Goal: Task Accomplishment & Management: Complete application form

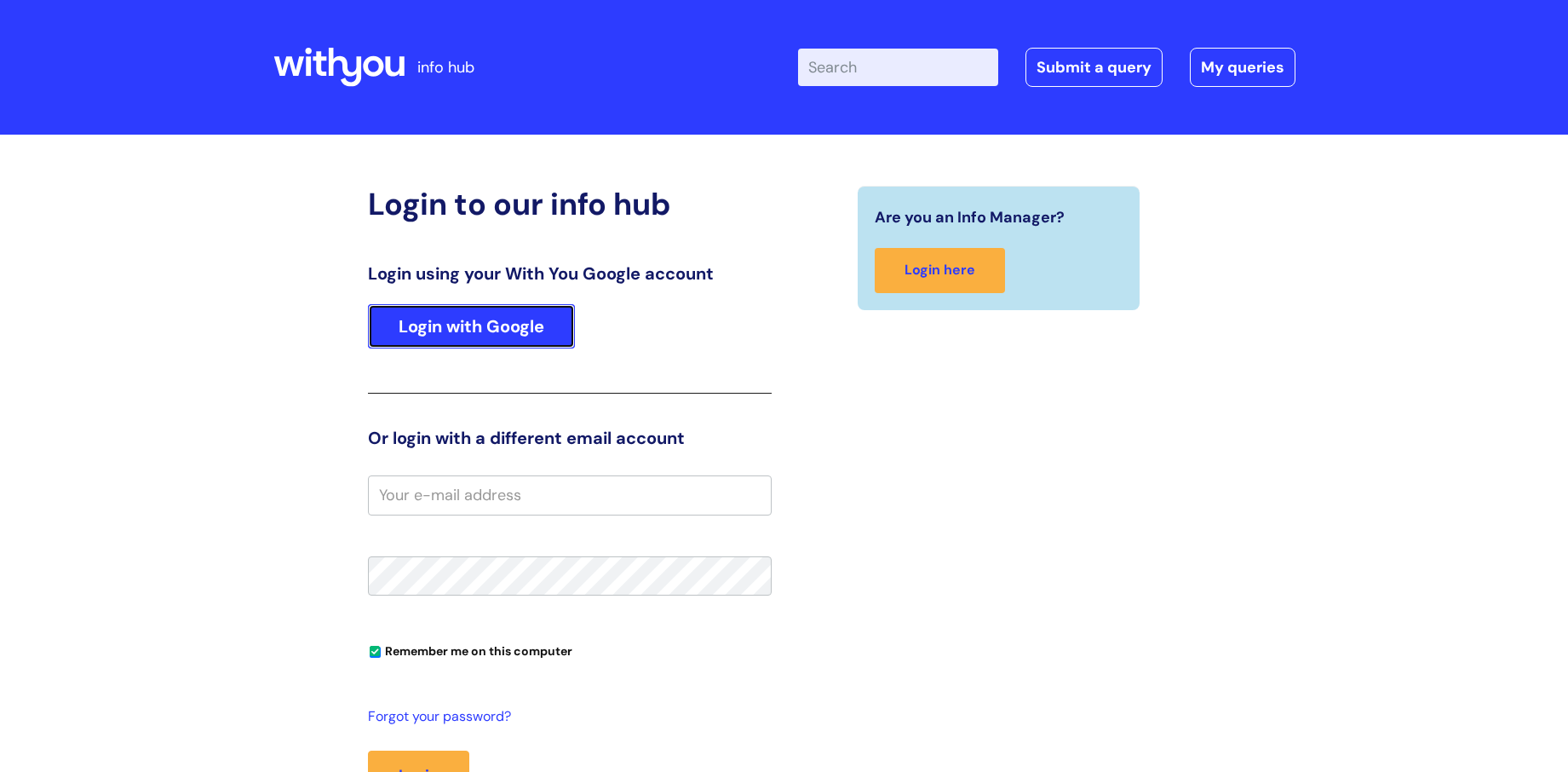
click at [460, 323] on link "Login with Google" at bounding box center [471, 326] width 207 height 45
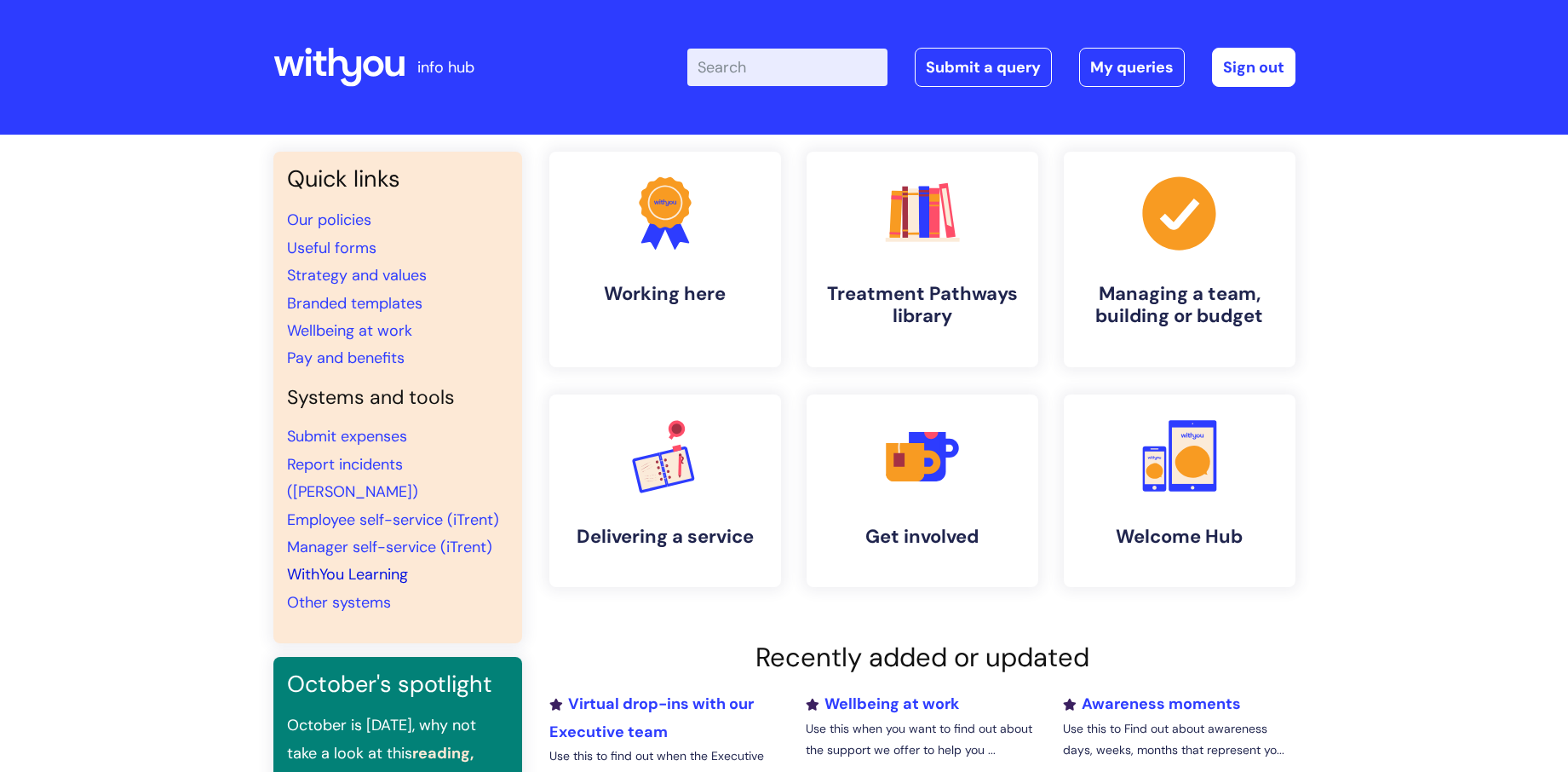
click at [370, 564] on link "WithYou Learning" at bounding box center [347, 574] width 121 height 20
click at [337, 564] on link "WithYou Learning" at bounding box center [347, 574] width 121 height 20
click at [1121, 66] on link "My queries" at bounding box center [1132, 67] width 106 height 39
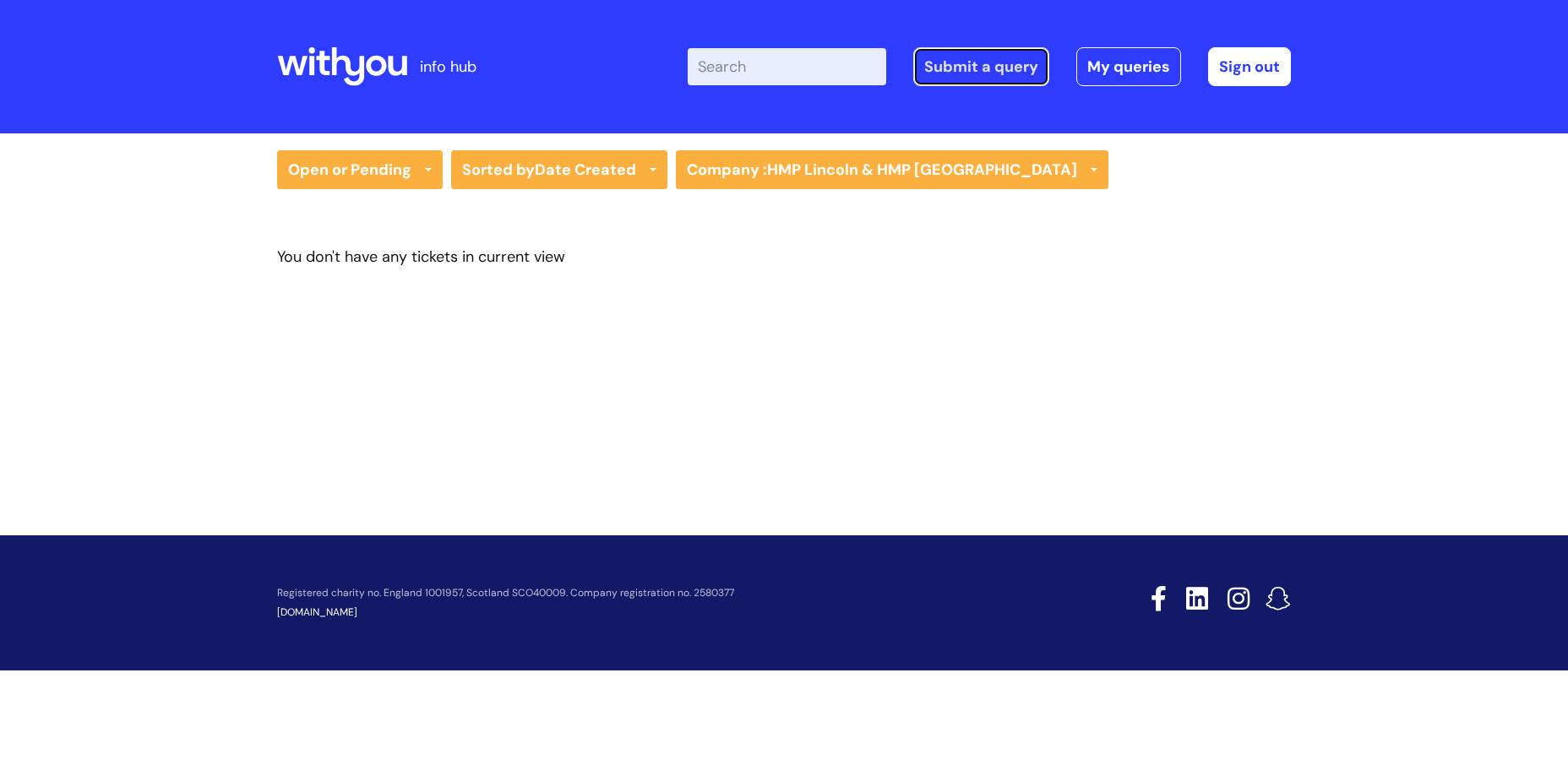
click at [990, 68] on link "Submit a query" at bounding box center [980, 67] width 136 height 39
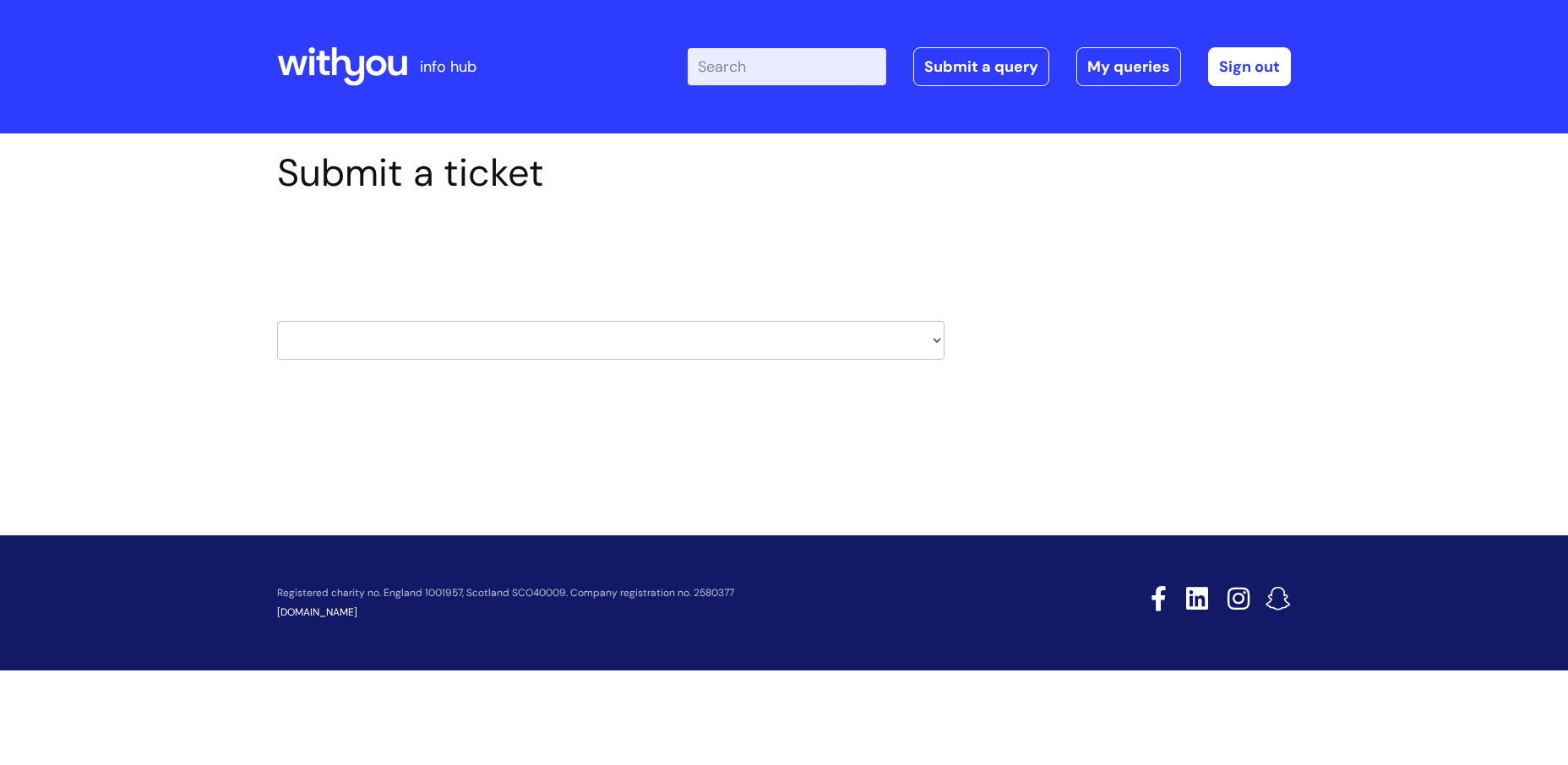
drag, startPoint x: 459, startPoint y: 314, endPoint x: 460, endPoint y: 332, distance: 18.0
click at [461, 317] on div "HR / People IT and Support Clinical Drug Alerts Finance Accounts Data Support T…" at bounding box center [611, 320] width 667 height 80
click at [460, 341] on select "HR / People IT and Support Clinical Drug Alerts Finance Accounts Data Support T…" at bounding box center [611, 340] width 667 height 39
select select "learning_and_development"
click at [277, 321] on select "HR / People IT and Support Clinical Drug Alerts Finance Accounts Data Support T…" at bounding box center [611, 340] width 667 height 39
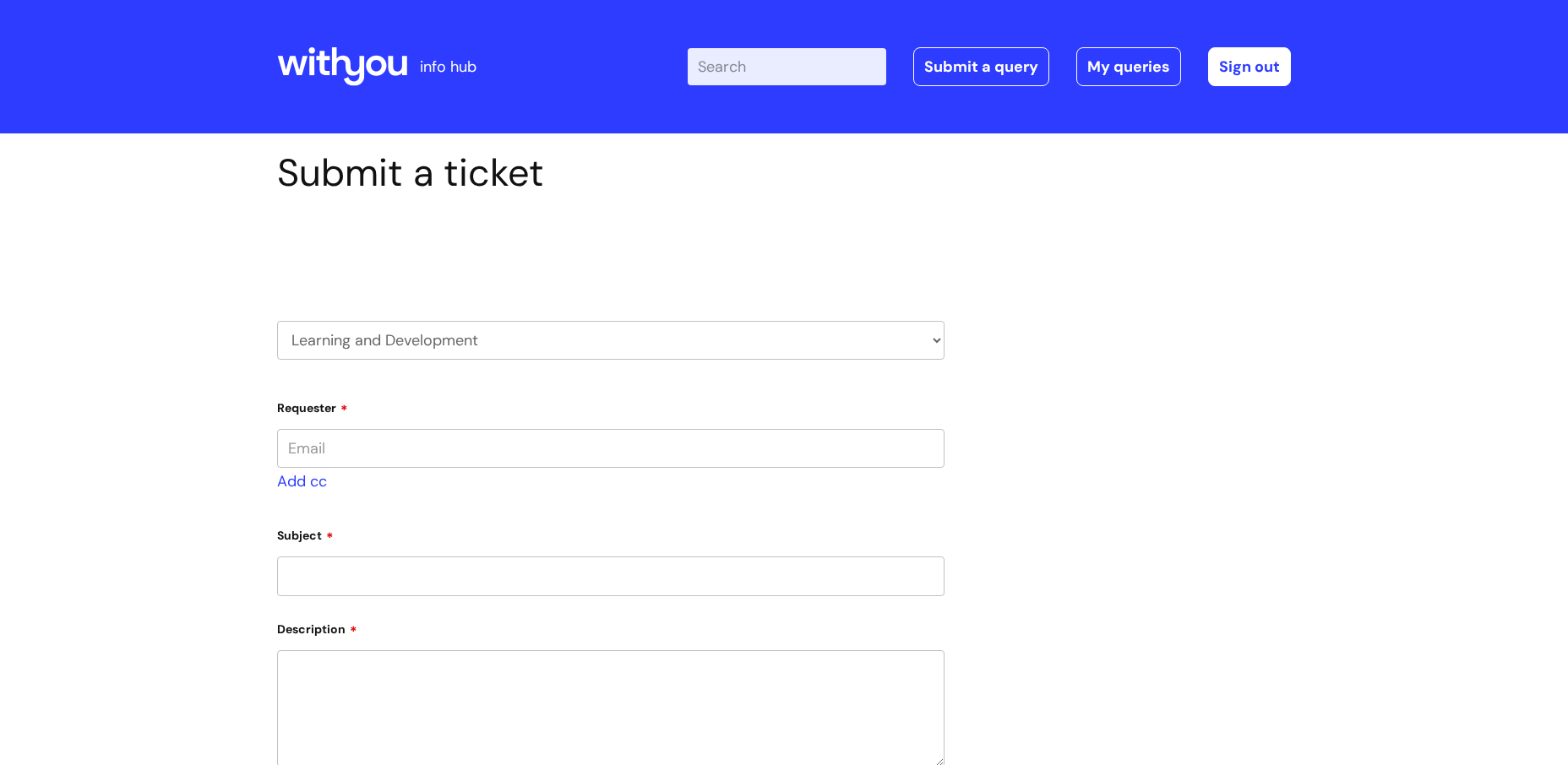
type input "[EMAIL_ADDRESS][PERSON_NAME][DOMAIN_NAME]"
select select "80004286539"
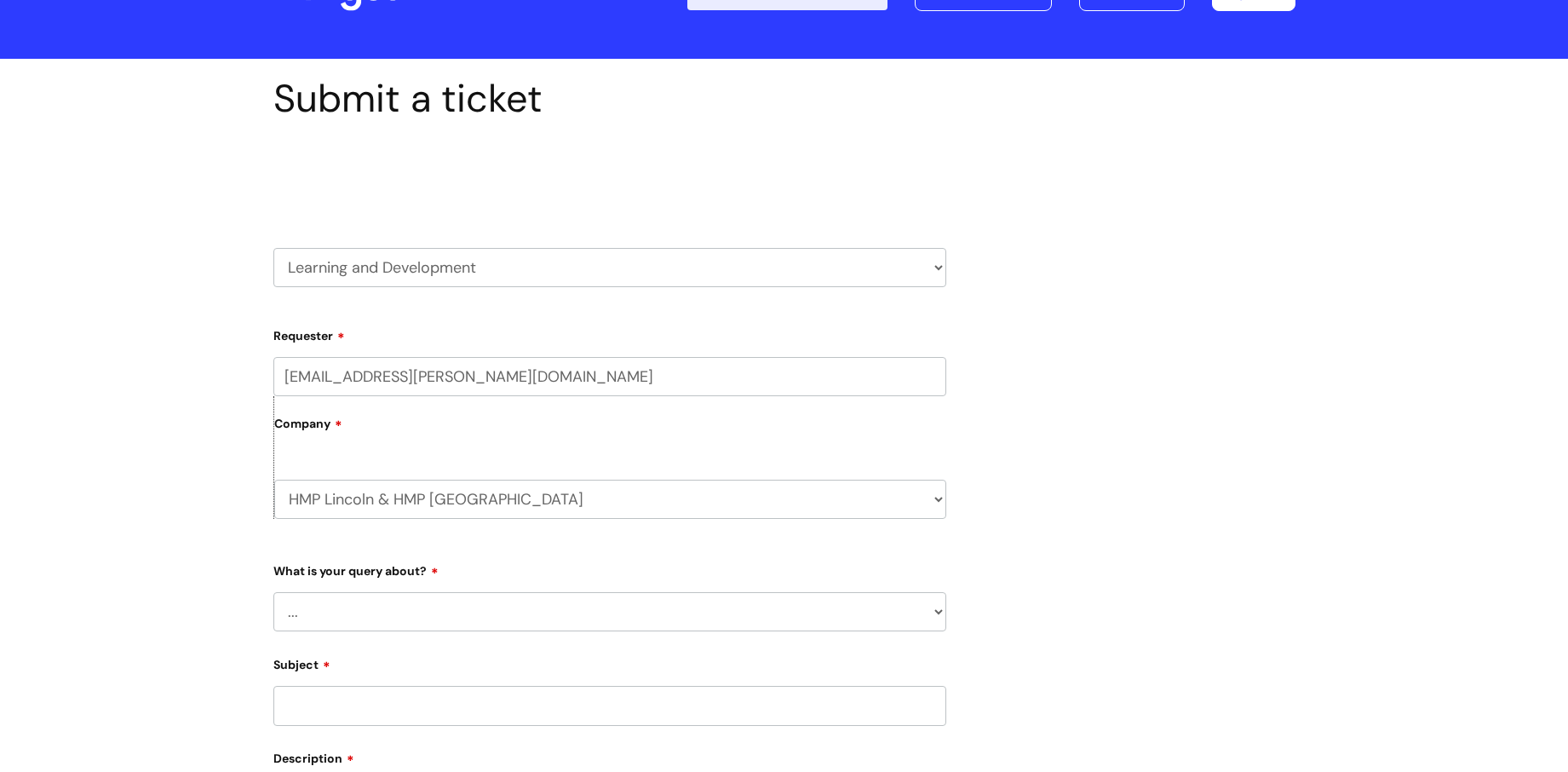
scroll to position [114, 0]
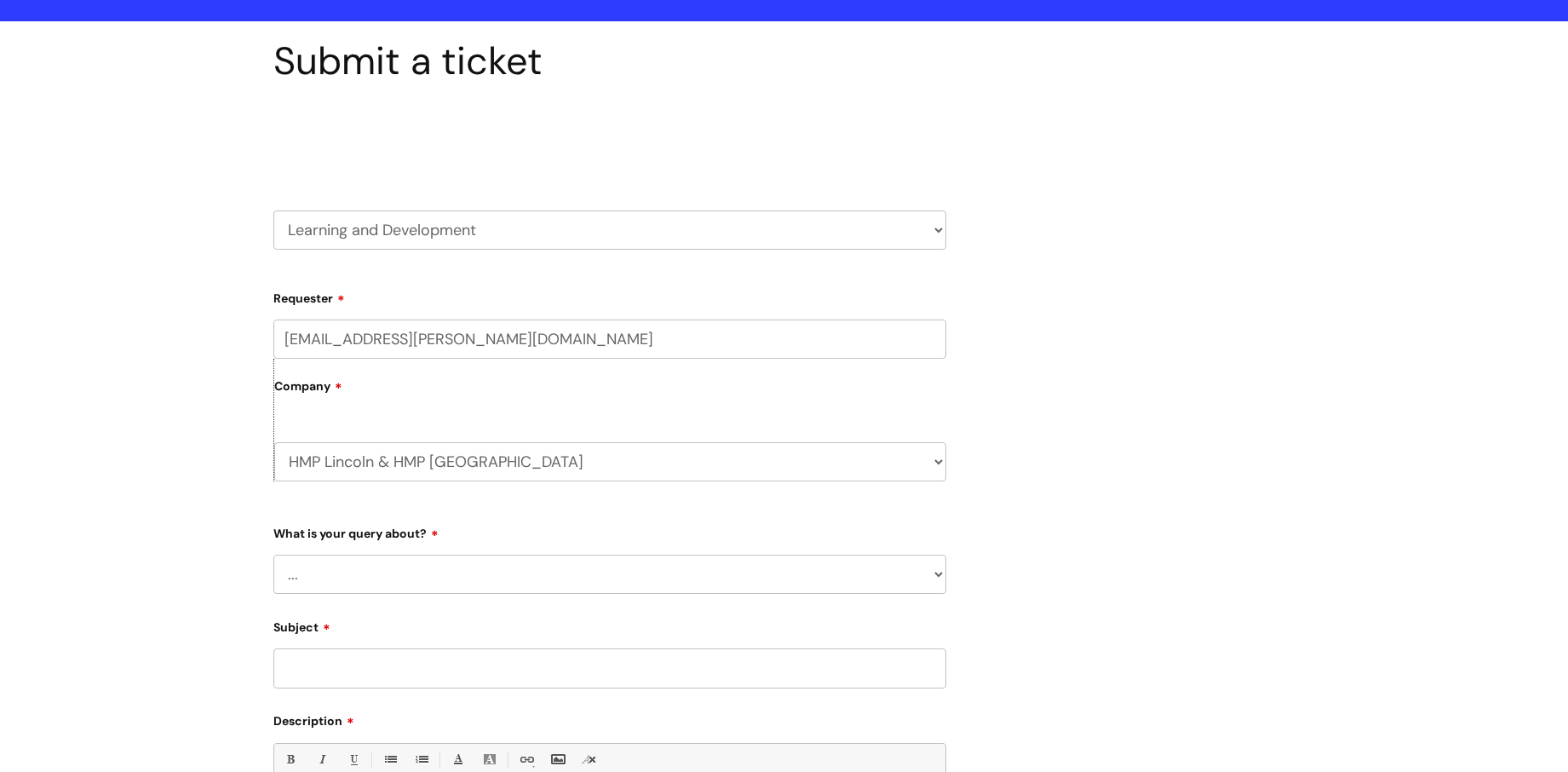
click at [385, 574] on select "... Question about a training course or session booking Ask about apprenticeshi…" at bounding box center [610, 574] width 673 height 39
click at [274, 554] on select "... Question about a training course or session booking Ask about apprenticeshi…" at bounding box center [610, 574] width 673 height 39
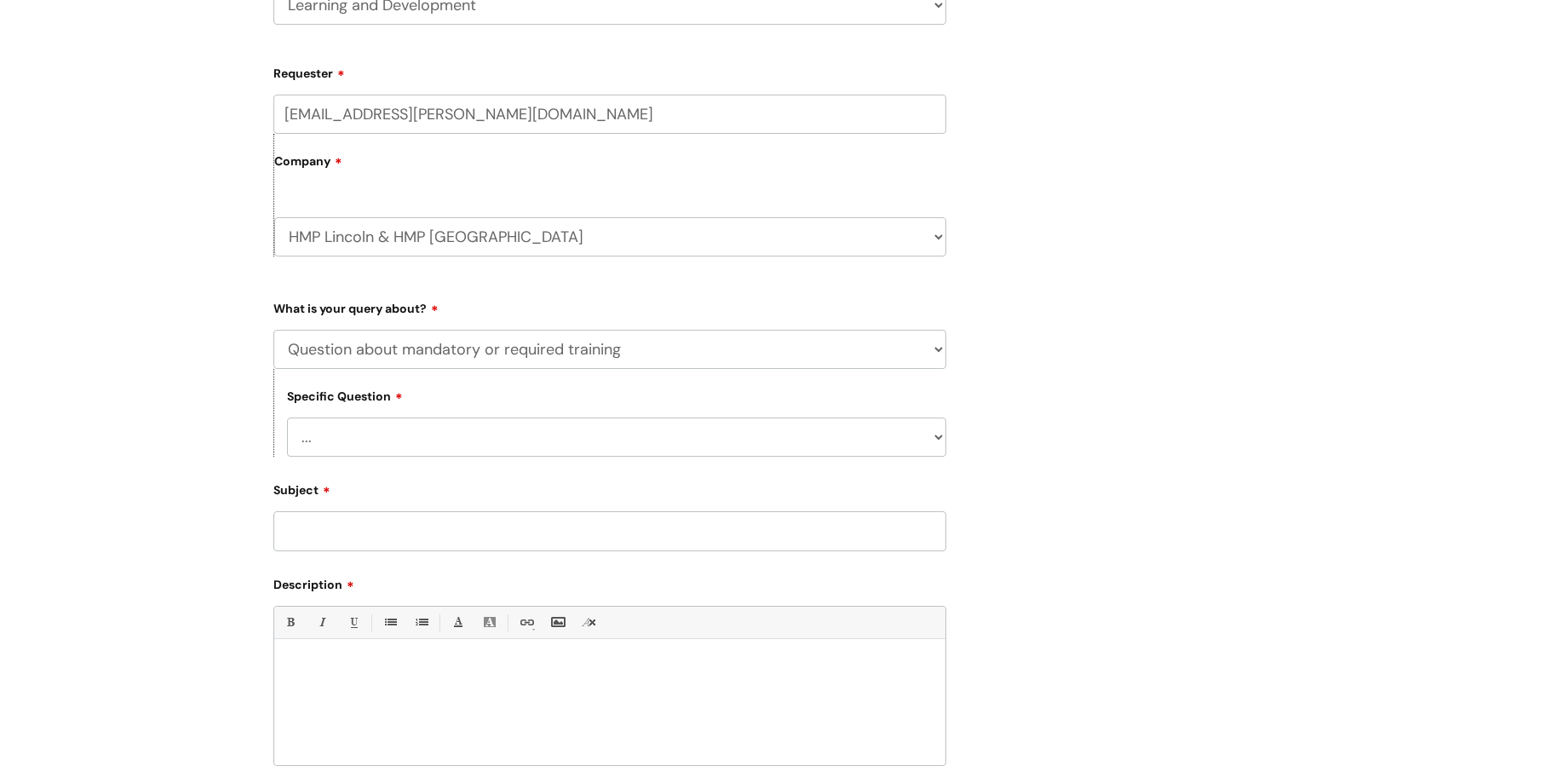
scroll to position [341, 0]
click at [418, 421] on select "... Induction requirements Compliance deadlines Refresher schedule Mandatory tr…" at bounding box center [616, 435] width 659 height 39
click at [441, 347] on select "... Question about a training course or session booking Ask about apprenticeshi…" at bounding box center [610, 346] width 673 height 39
select select "Manager support – help for my team or service, training report requests"
click at [274, 327] on select "... Question about a training course or session booking Ask about apprenticeshi…" at bounding box center [610, 346] width 673 height 39
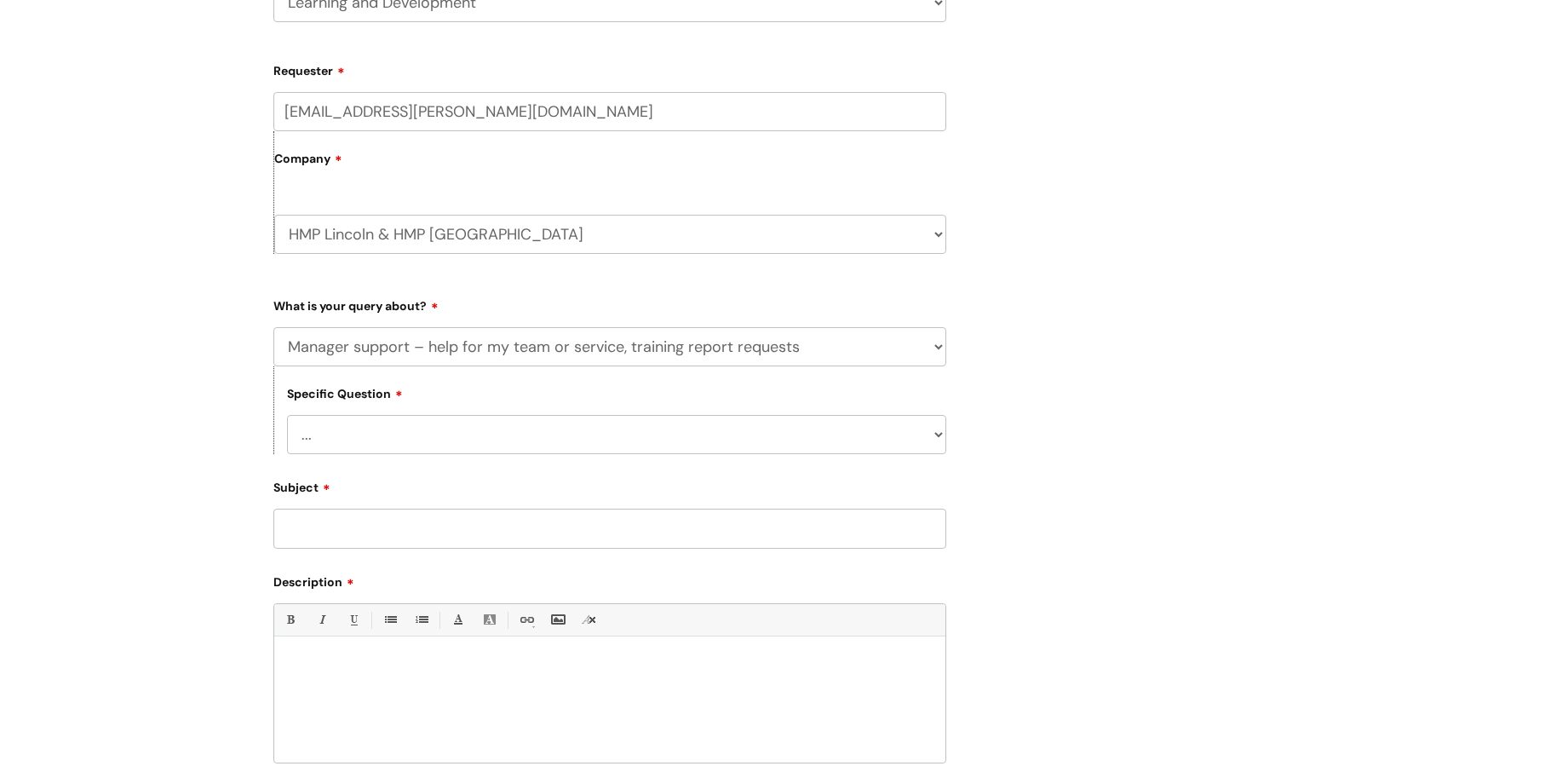
click at [500, 428] on select "... Report or dashboard request Update information for my team members Support …" at bounding box center [616, 435] width 659 height 39
select select "Report or dashboard request"
click at [287, 415] on select "... Report or dashboard request Update information for my team members Support …" at bounding box center [616, 435] width 659 height 39
click at [477, 534] on input "Subject" at bounding box center [610, 528] width 673 height 39
type input "[PERSON_NAME] Training"
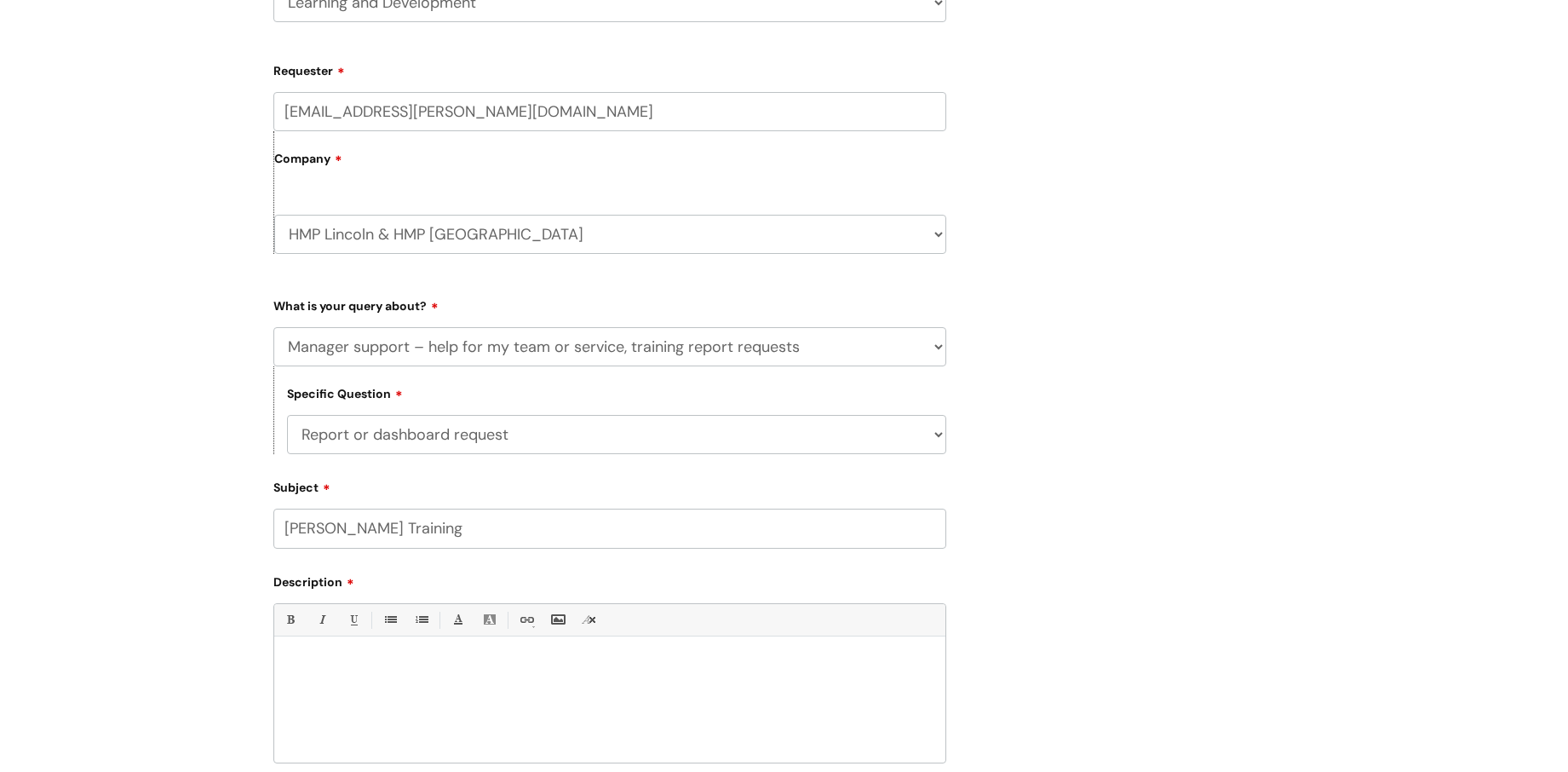
click at [322, 671] on p at bounding box center [609, 665] width 646 height 16
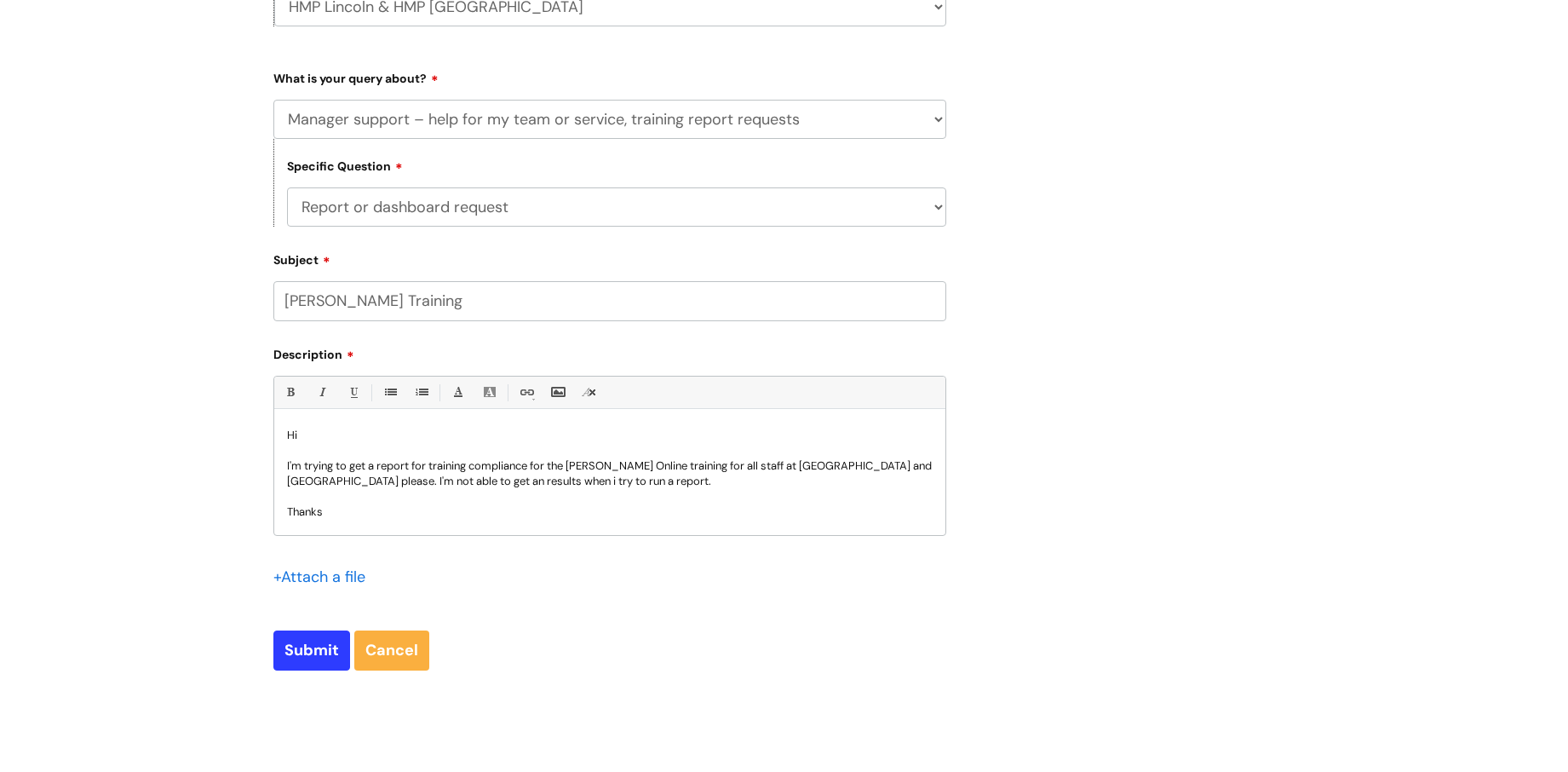
scroll to position [17, 0]
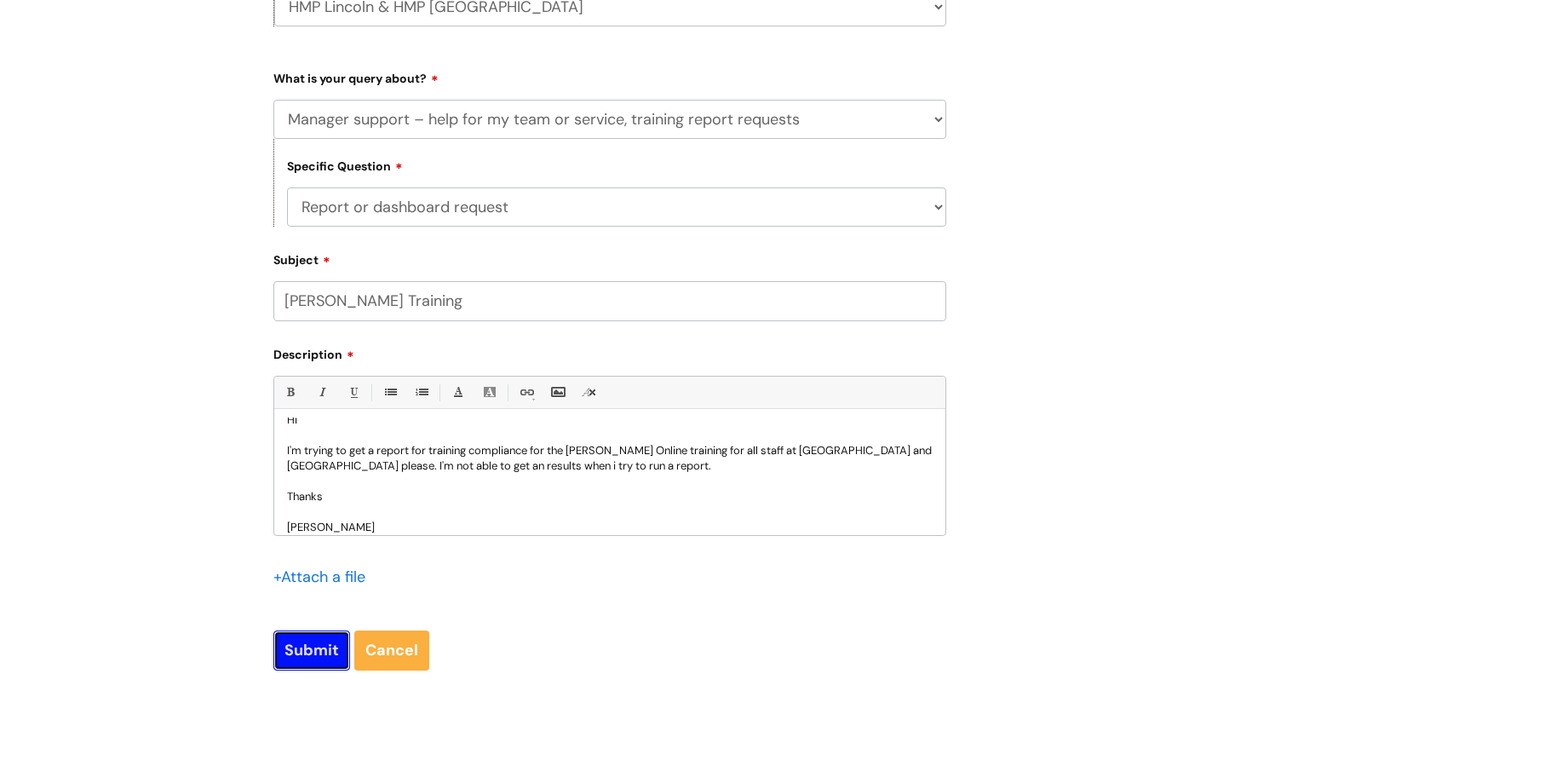
click at [291, 657] on input "Submit" at bounding box center [312, 650] width 77 height 39
type input "Please Wait..."
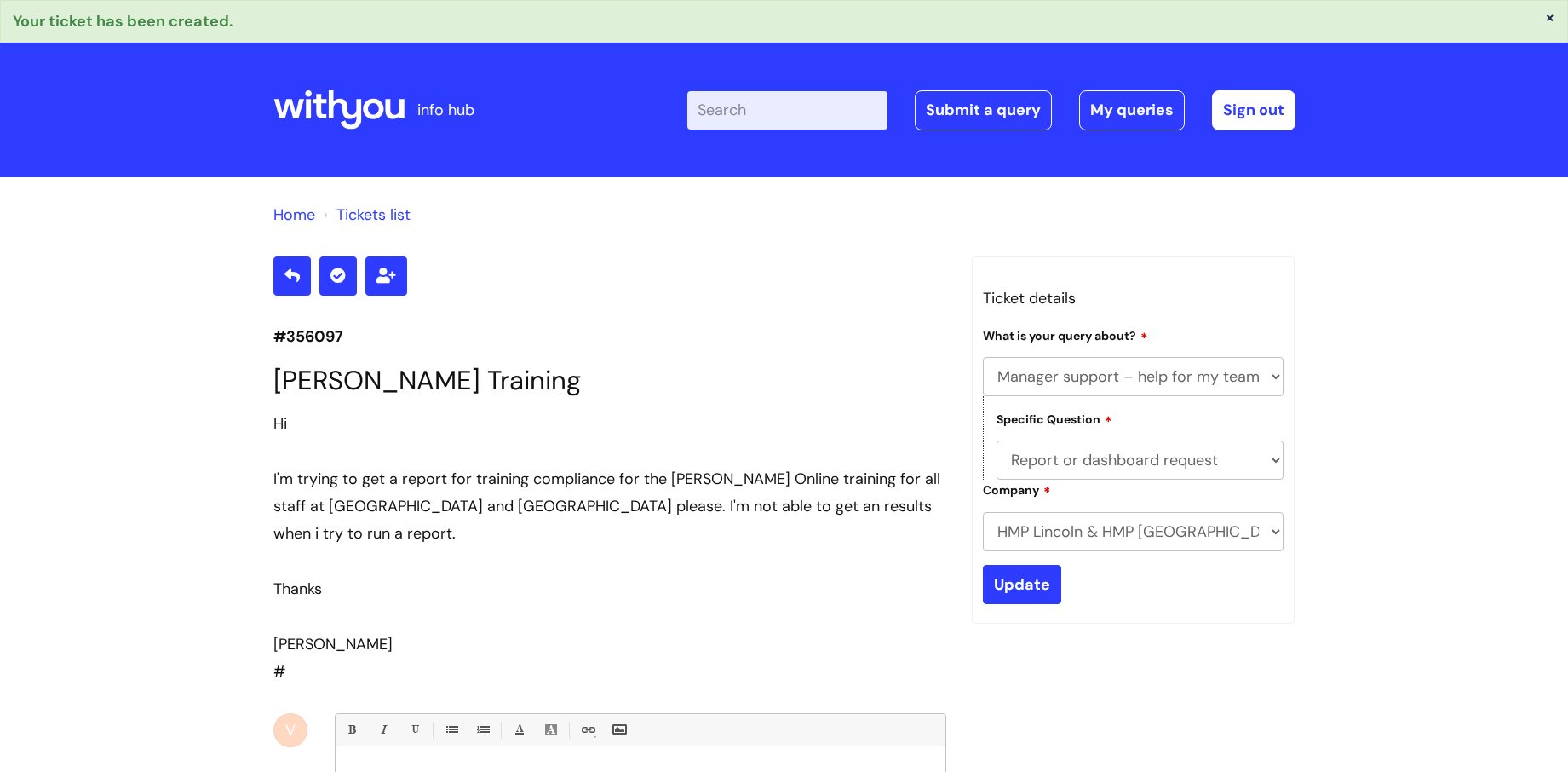
select select "Manager support – help for my team or service, training report requests"
select select "Report or dashboard request"
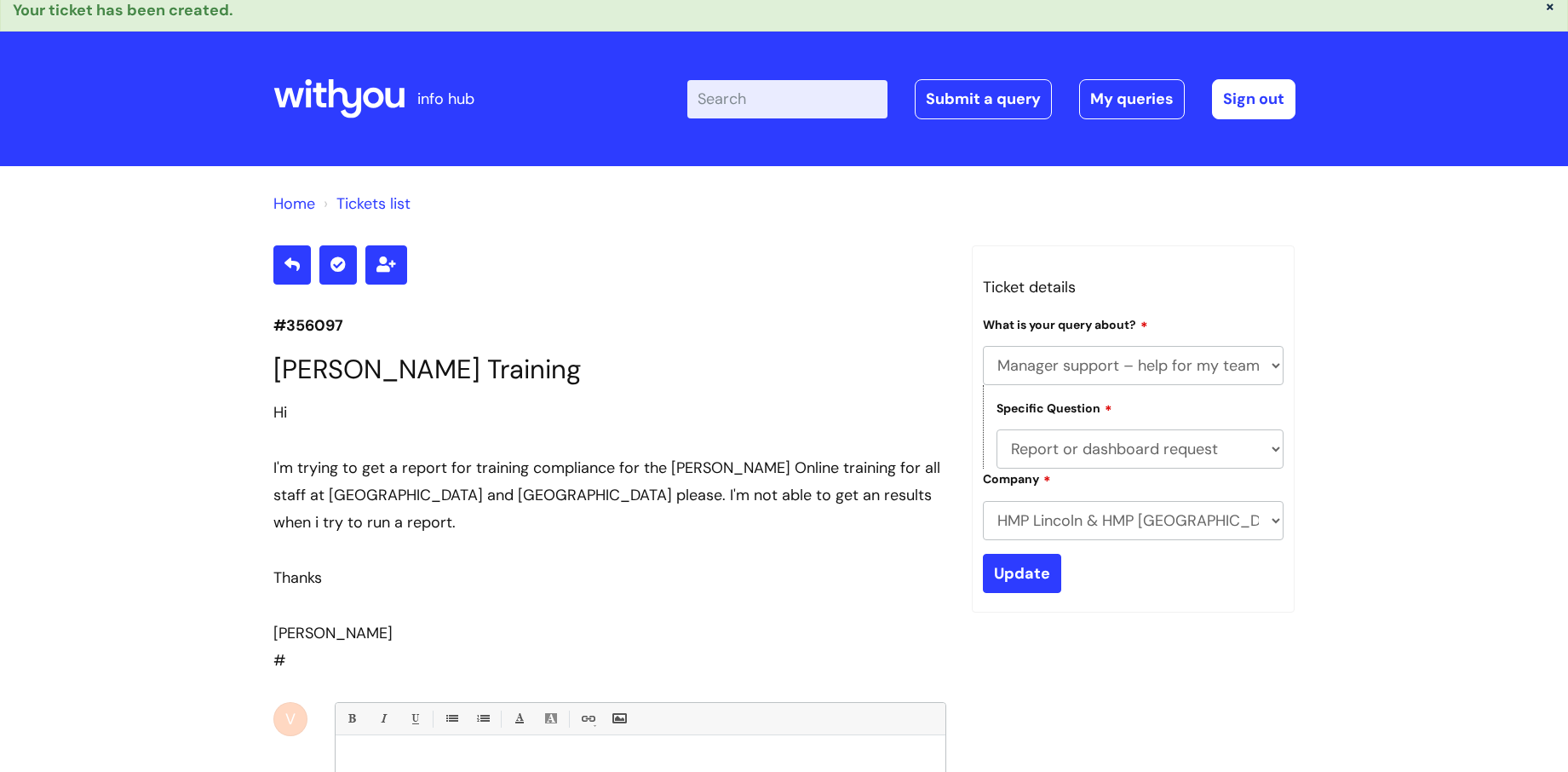
scroll to position [11, 0]
